Goal: Task Accomplishment & Management: Manage account settings

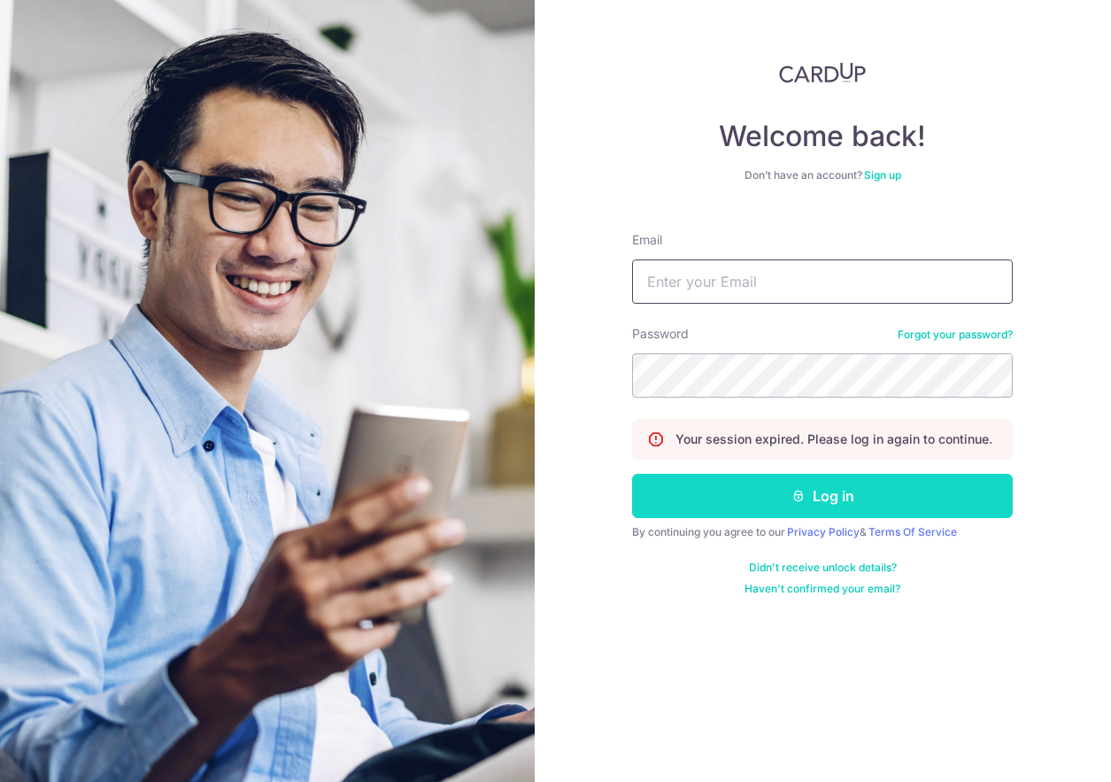
type input "[EMAIL_ADDRESS][DOMAIN_NAME]"
click at [776, 498] on button "Log in" at bounding box center [822, 496] width 381 height 44
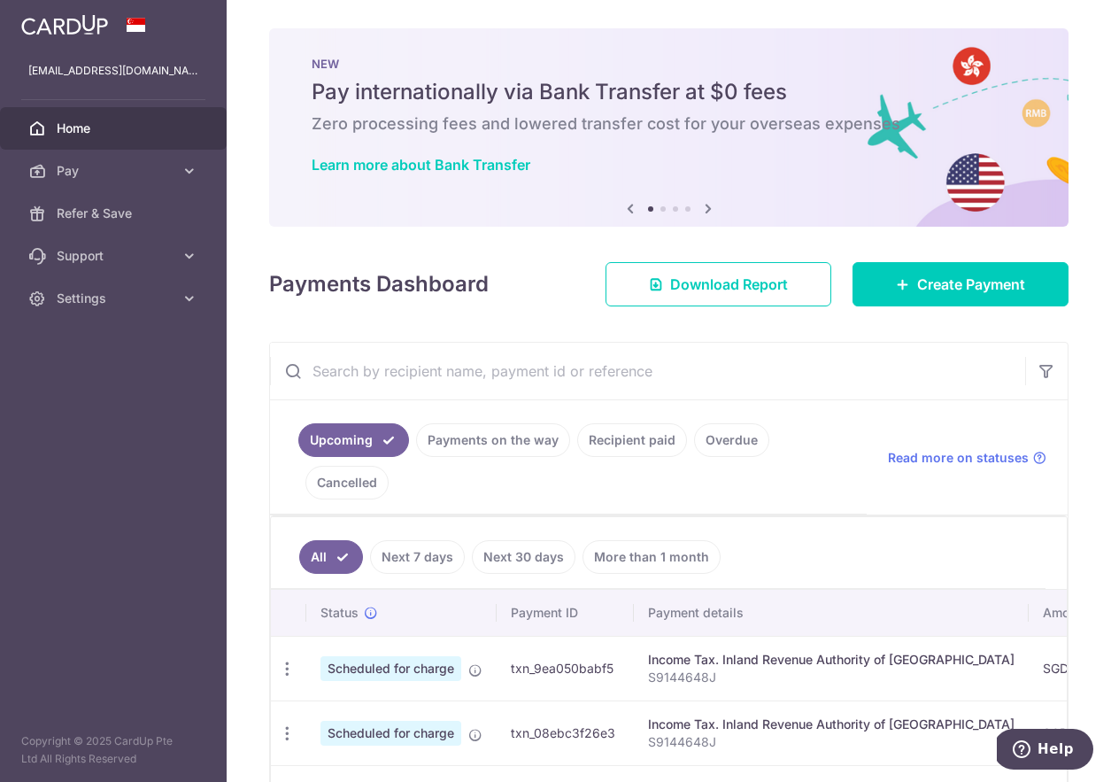
click at [484, 447] on link "Payments on the way" at bounding box center [493, 440] width 154 height 34
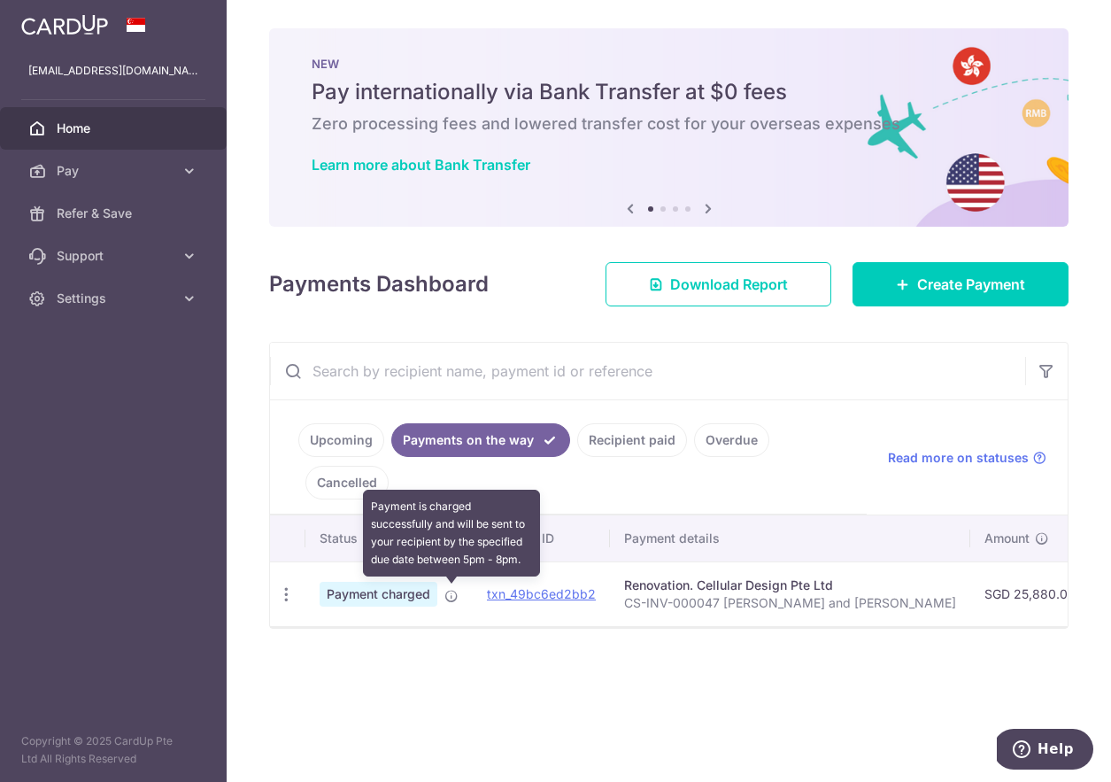
click at [450, 596] on icon at bounding box center [451, 596] width 14 height 14
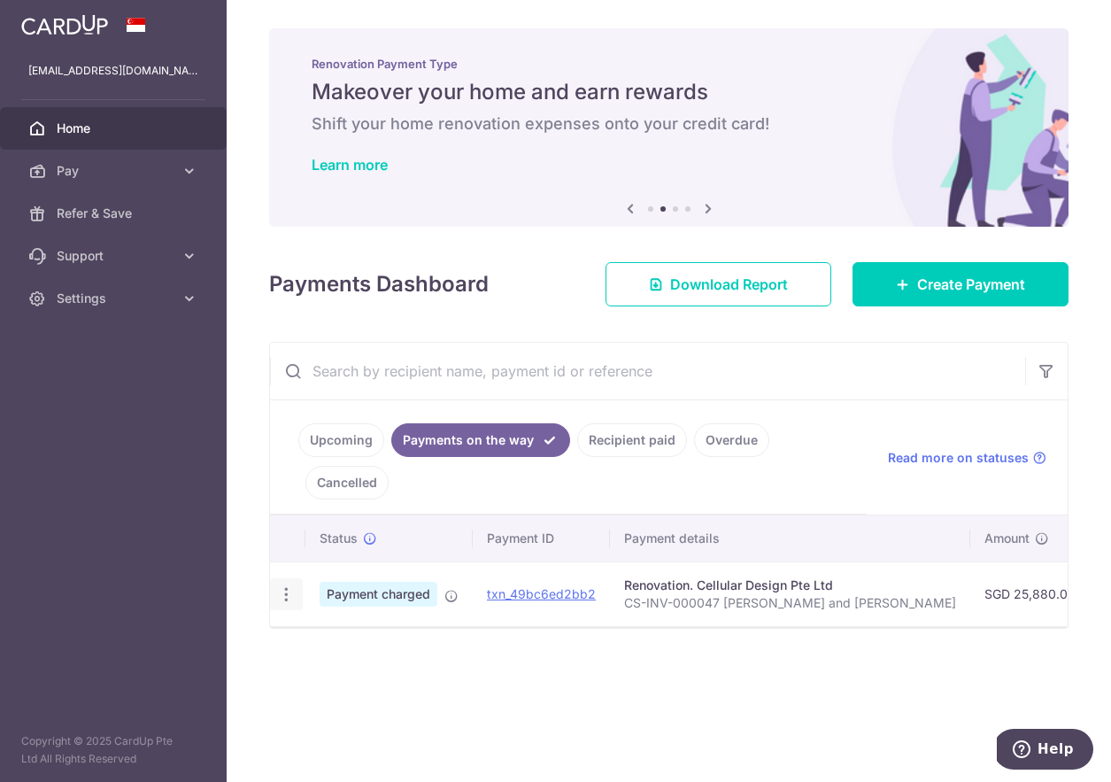
click at [285, 599] on icon "button" at bounding box center [286, 594] width 19 height 19
click at [331, 641] on span "PDF Receipt" at bounding box center [380, 643] width 120 height 18
